Goal: Transaction & Acquisition: Book appointment/travel/reservation

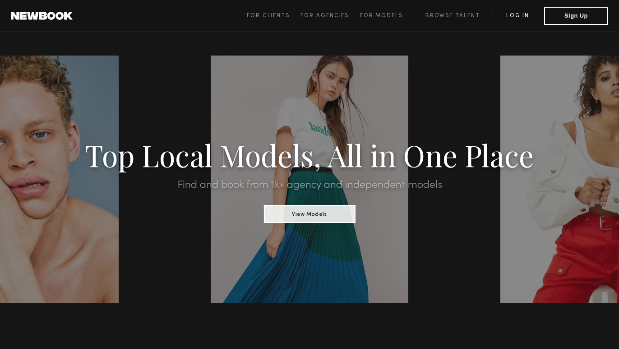
click at [527, 11] on link "Log in" at bounding box center [517, 15] width 53 height 11
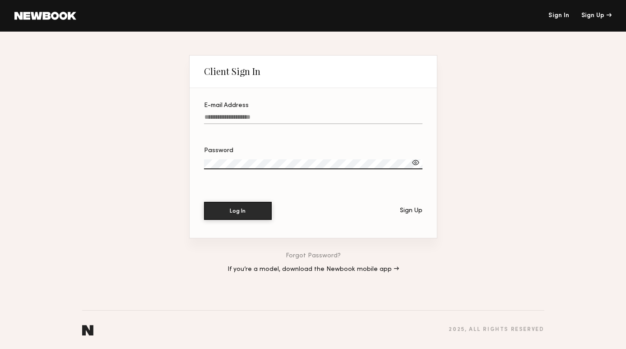
type input "**********"
click at [237, 210] on button "Log In" at bounding box center [238, 211] width 68 height 18
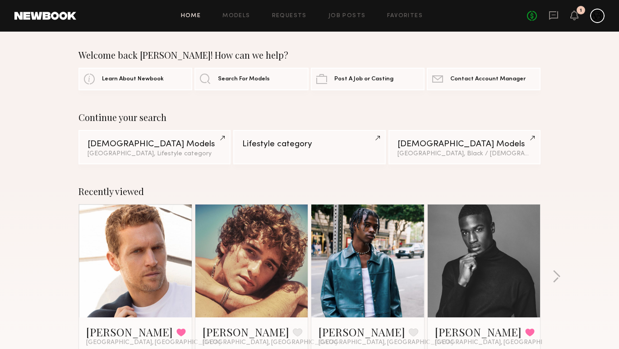
click at [494, 249] on link at bounding box center [484, 260] width 55 height 113
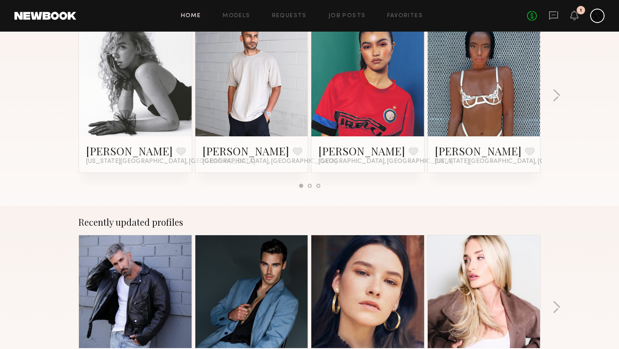
scroll to position [316, 0]
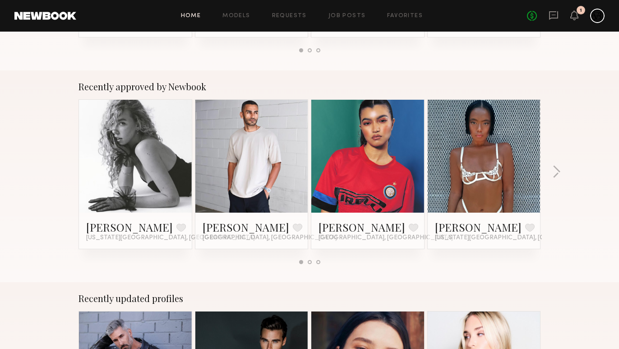
click at [562, 176] on div "Recently approved by Newbook [PERSON_NAME] Favorite [US_STATE][GEOGRAPHIC_DATA]…" at bounding box center [309, 176] width 619 height 212
click at [557, 170] on button "button" at bounding box center [556, 172] width 9 height 15
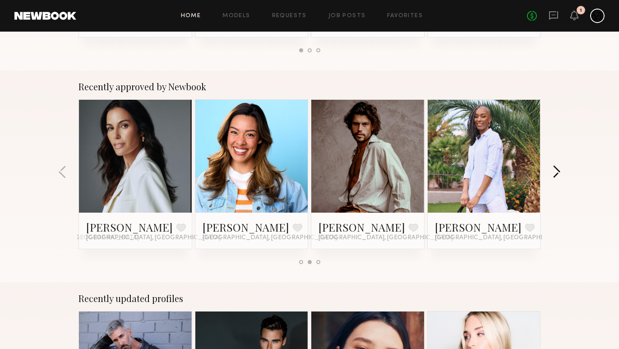
click at [557, 170] on button "button" at bounding box center [556, 172] width 9 height 15
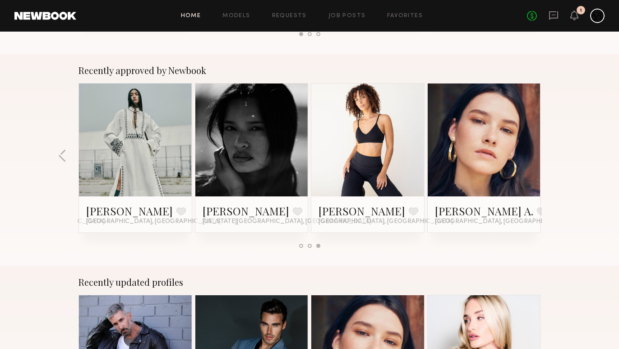
scroll to position [445, 0]
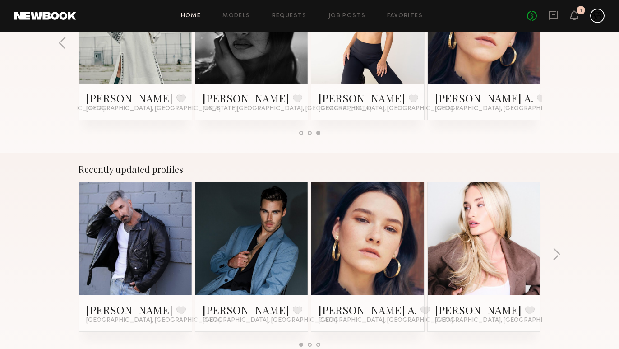
click at [523, 89] on div "[PERSON_NAME] A. Favorite [GEOGRAPHIC_DATA], [GEOGRAPHIC_DATA]" at bounding box center [484, 101] width 113 height 36
click at [505, 52] on link at bounding box center [484, 27] width 55 height 113
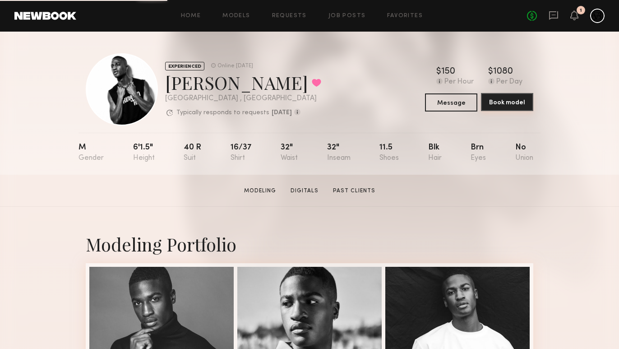
click at [522, 96] on button "Book model" at bounding box center [507, 102] width 52 height 18
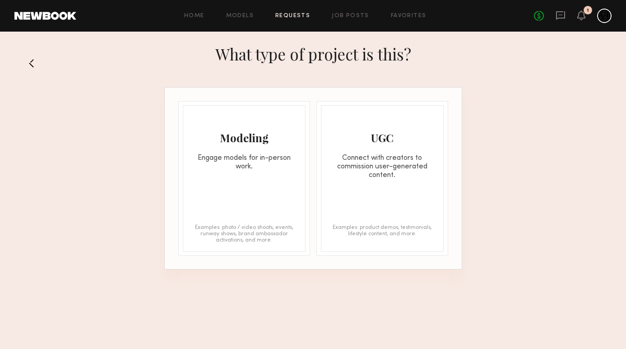
click at [294, 174] on div "Modeling Engage models for in-person work. Examples: photo / video shoots, even…" at bounding box center [244, 178] width 123 height 147
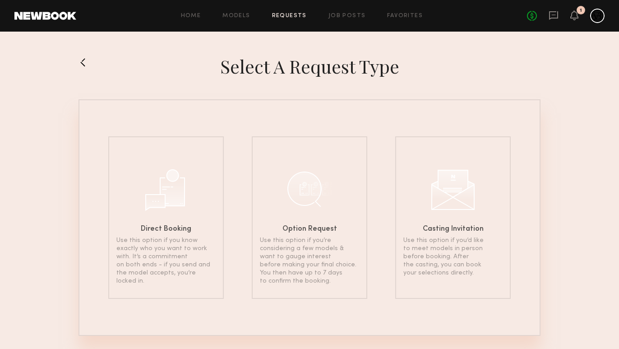
scroll to position [9, 0]
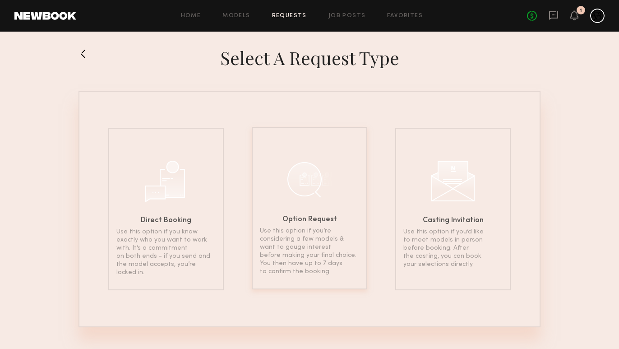
click at [349, 220] on div "Option Request Use this option if you’re considering a few models & want to gau…" at bounding box center [310, 208] width 116 height 162
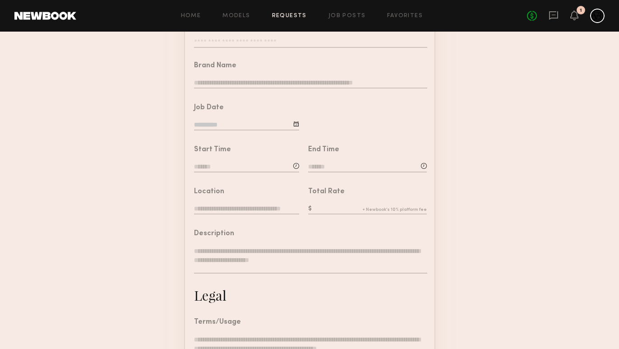
scroll to position [246, 0]
